Goal: Check status

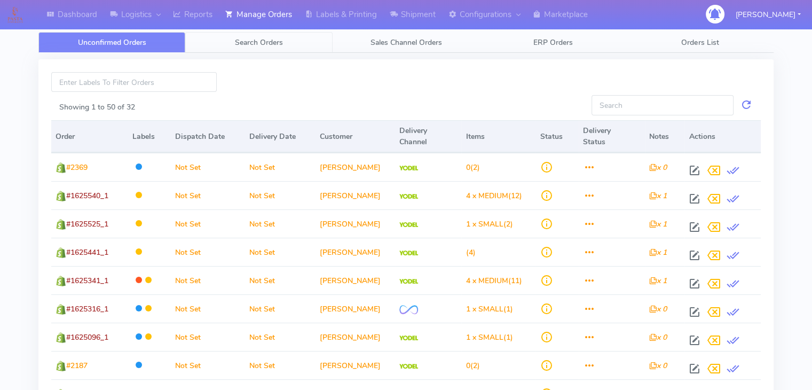
click at [257, 43] on span "Search Orders" at bounding box center [259, 42] width 48 height 10
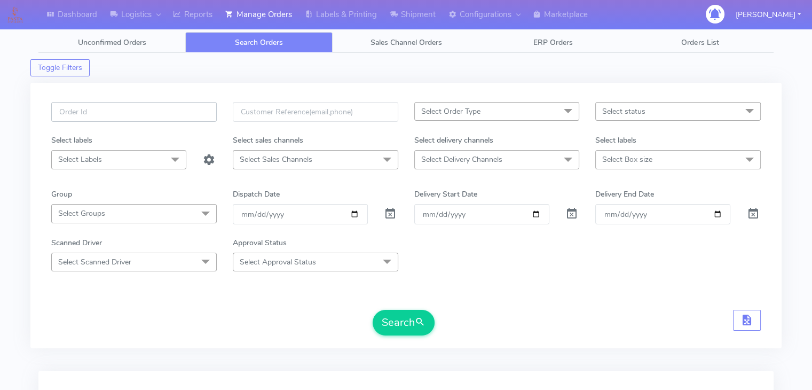
click at [162, 113] on input "text" at bounding box center [134, 112] width 166 height 20
drag, startPoint x: 96, startPoint y: 109, endPoint x: 64, endPoint y: 110, distance: 32.0
click at [64, 110] on input "#1602067_1" at bounding box center [134, 112] width 166 height 20
paste input "17911"
type input "#1617911_1"
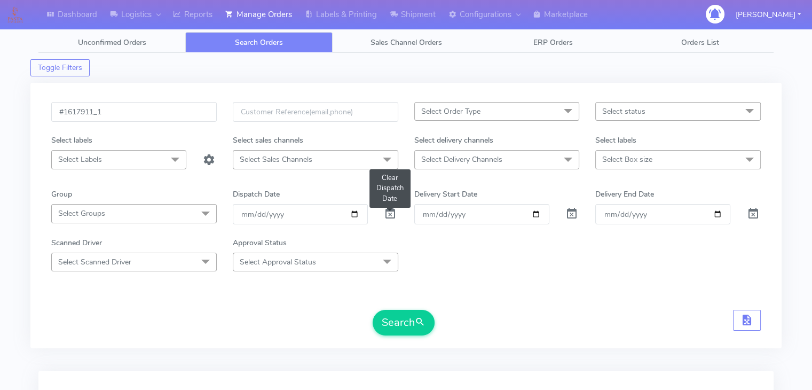
click at [389, 211] on span at bounding box center [390, 216] width 13 height 10
click at [386, 322] on button "Search" at bounding box center [404, 323] width 62 height 26
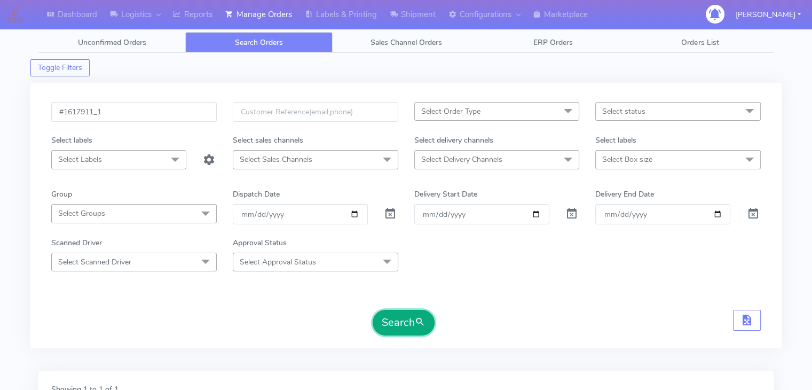
click at [413, 325] on button "Search" at bounding box center [404, 323] width 62 height 26
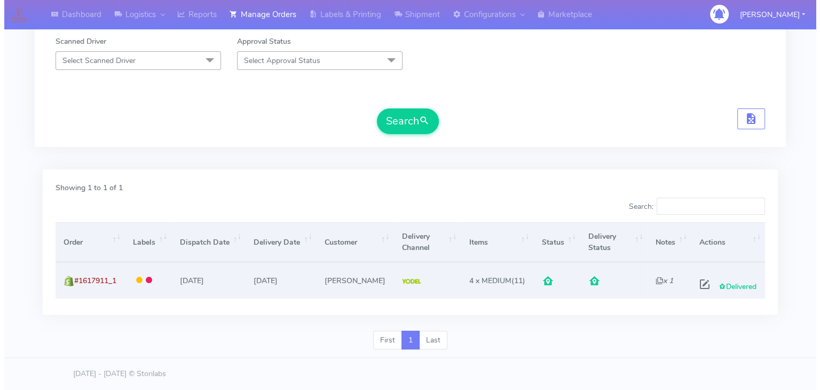
scroll to position [205, 0]
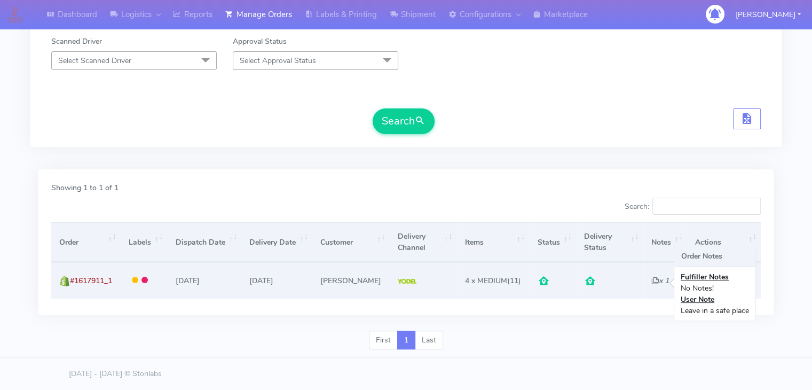
click at [652, 279] on icon "x 1" at bounding box center [660, 280] width 18 height 10
click at [653, 277] on icon "x 1" at bounding box center [660, 280] width 18 height 10
click at [697, 281] on span at bounding box center [700, 286] width 19 height 10
select select "5"
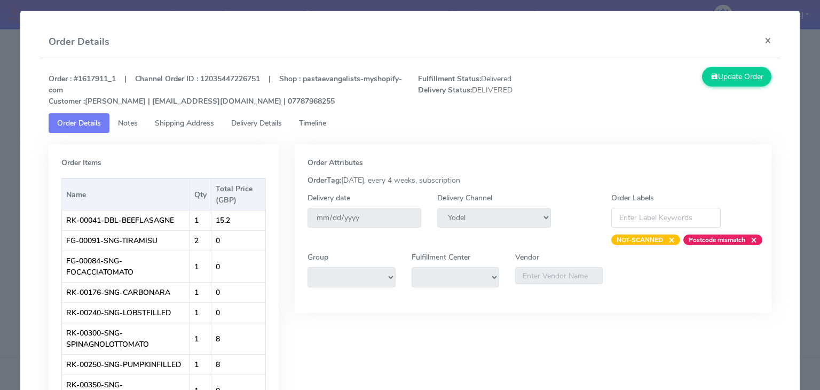
scroll to position [0, 0]
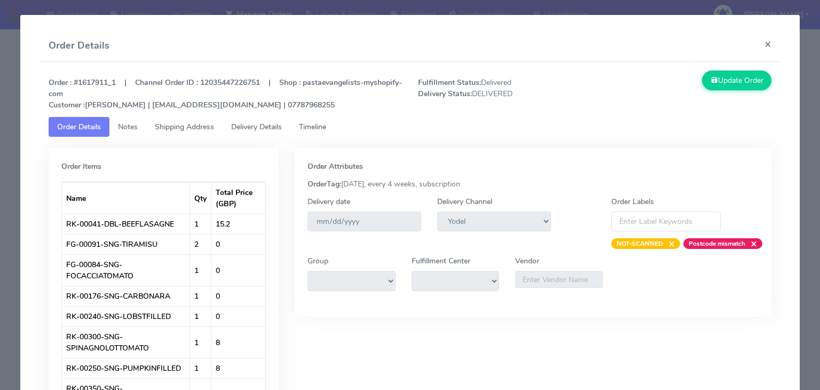
click at [135, 130] on span "Notes" at bounding box center [128, 127] width 20 height 10
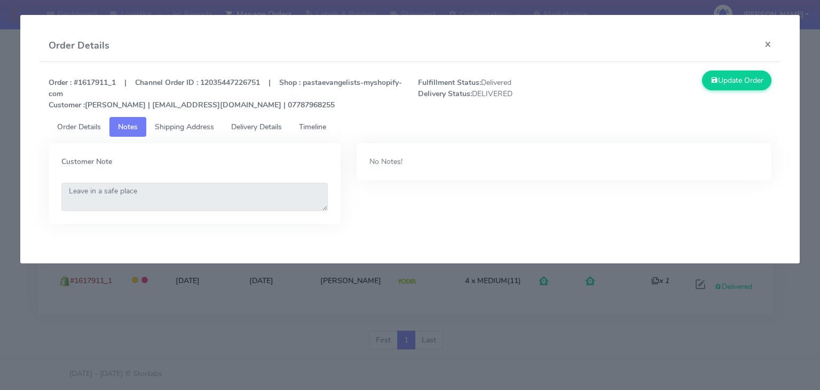
click at [211, 124] on span "Shipping Address" at bounding box center [184, 127] width 59 height 10
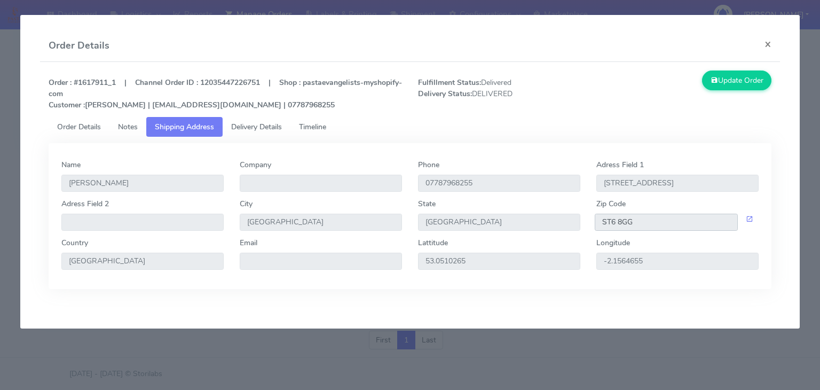
drag, startPoint x: 631, startPoint y: 223, endPoint x: 585, endPoint y: 235, distance: 47.0
click at [585, 235] on div "Adress Field 2 City [GEOGRAPHIC_DATA] State [GEOGRAPHIC_DATA] Zip Code ST6 8GG" at bounding box center [409, 217] width 713 height 39
